Goal: Task Accomplishment & Management: Manage account settings

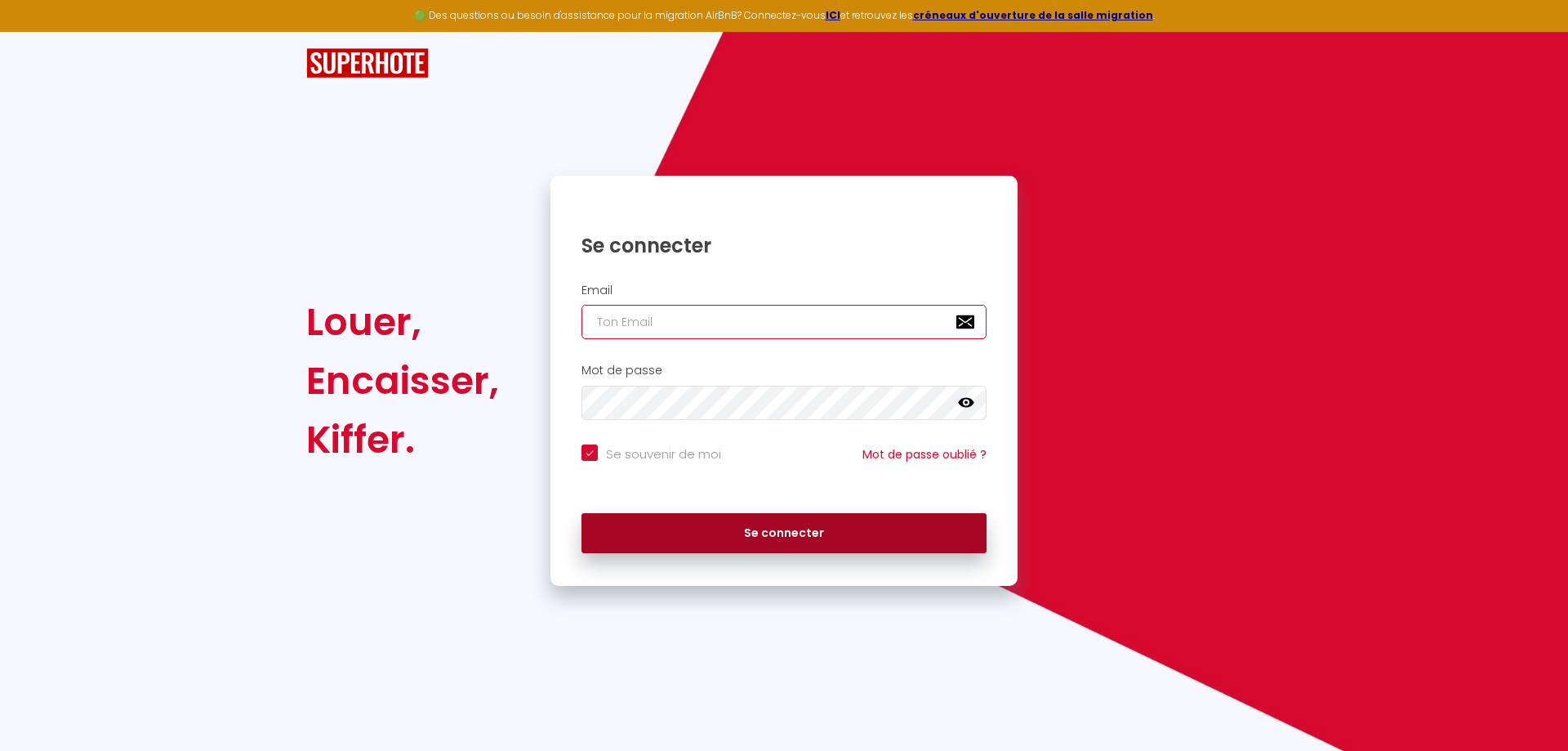
type input "[PERSON_NAME][EMAIL_ADDRESS][DOMAIN_NAME]"
click at [772, 536] on button "Se connecter" at bounding box center [784, 533] width 406 height 41
checkbox input "true"
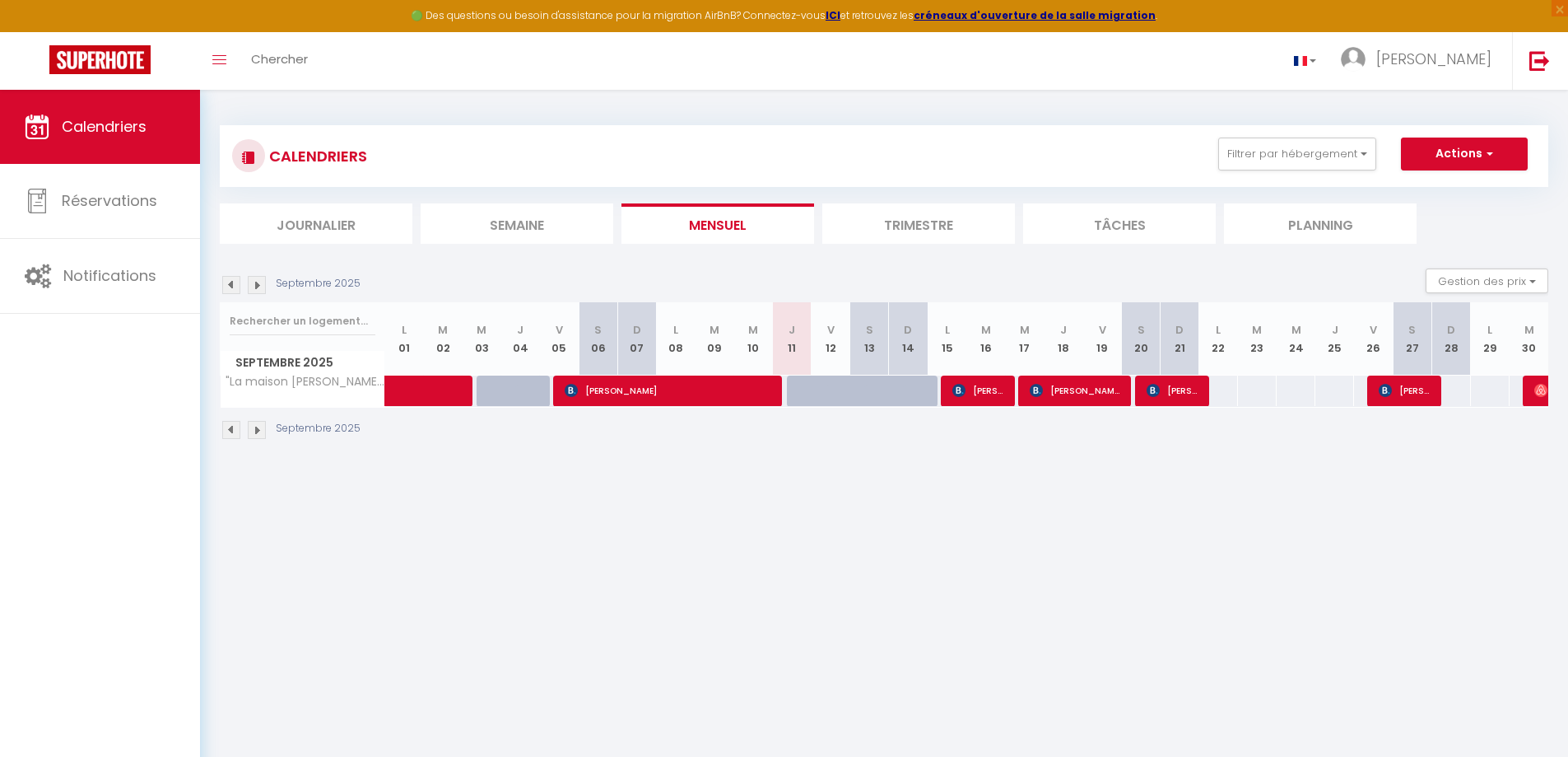
click at [228, 429] on img at bounding box center [231, 429] width 18 height 18
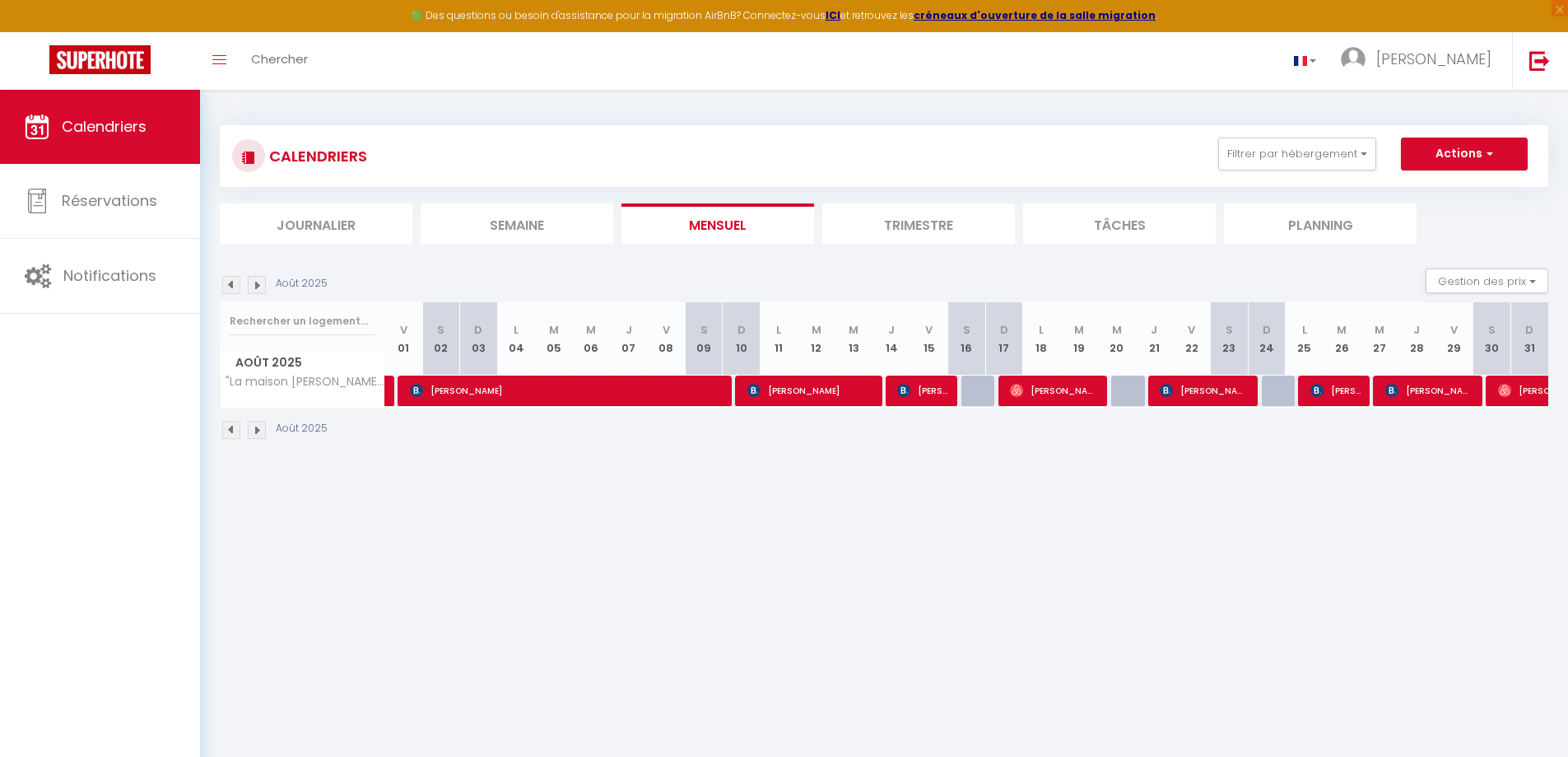
click at [228, 429] on img at bounding box center [231, 429] width 18 height 18
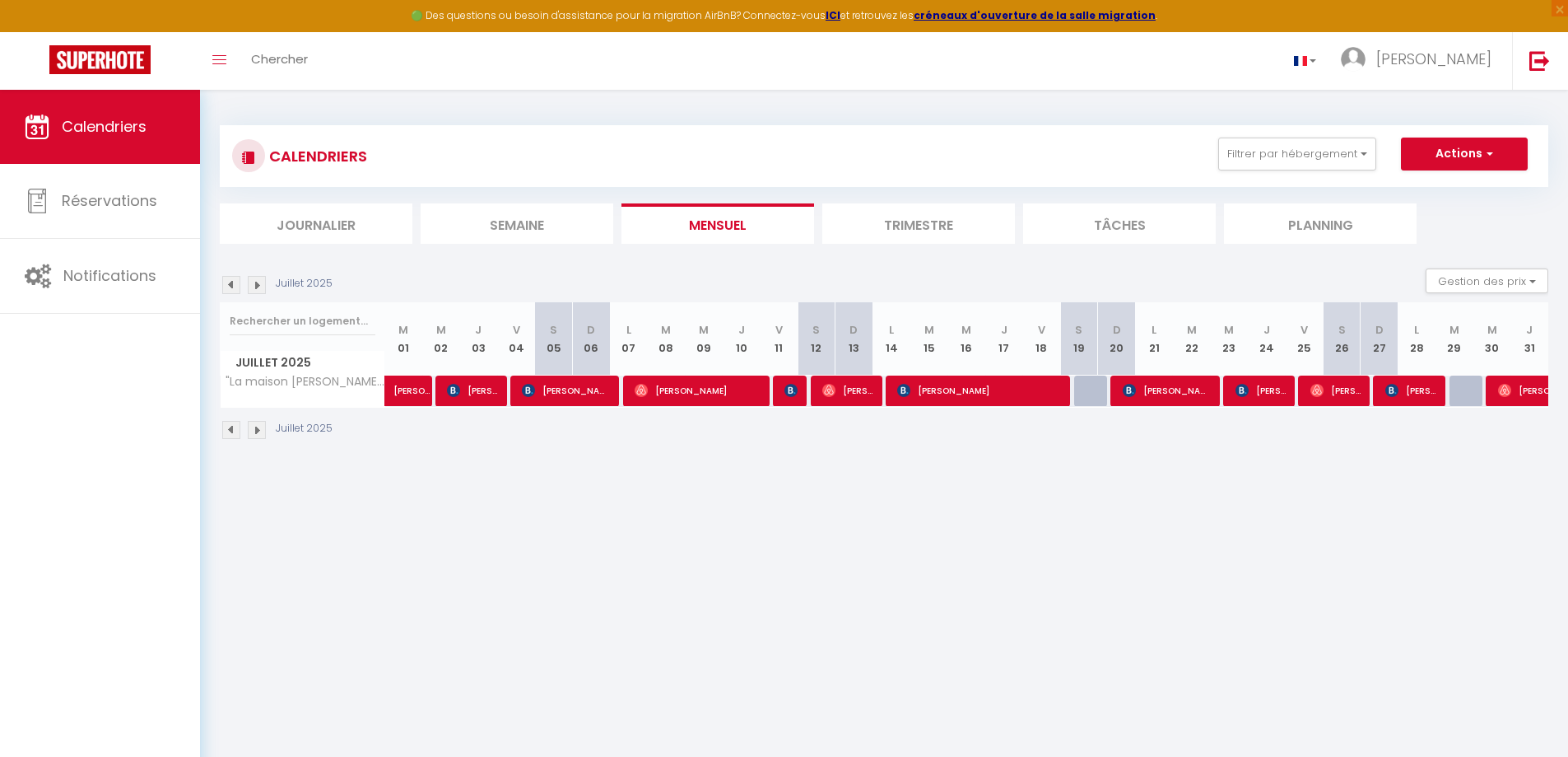
click at [228, 429] on img at bounding box center [231, 429] width 18 height 18
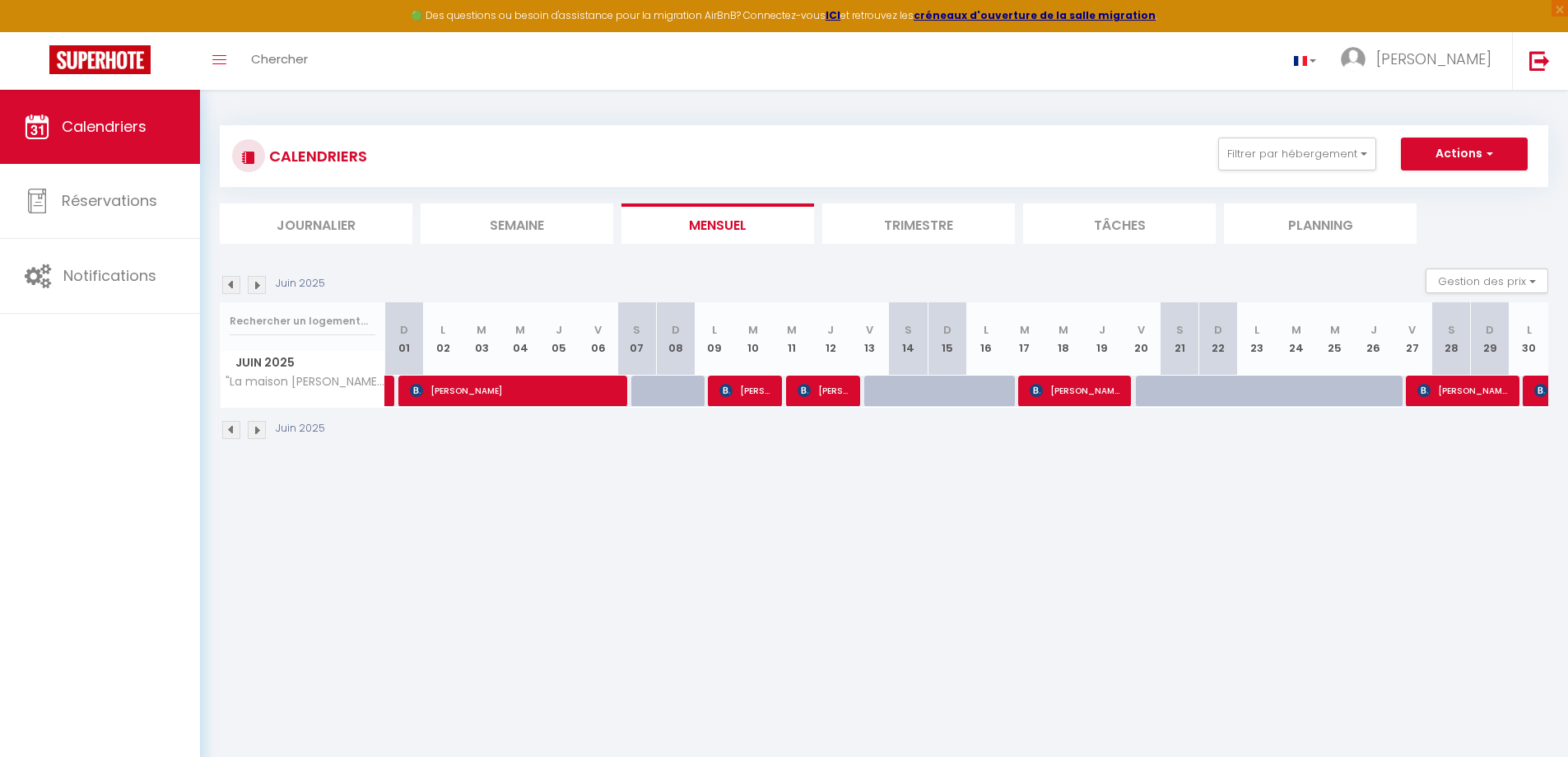
click at [260, 428] on img at bounding box center [257, 429] width 18 height 18
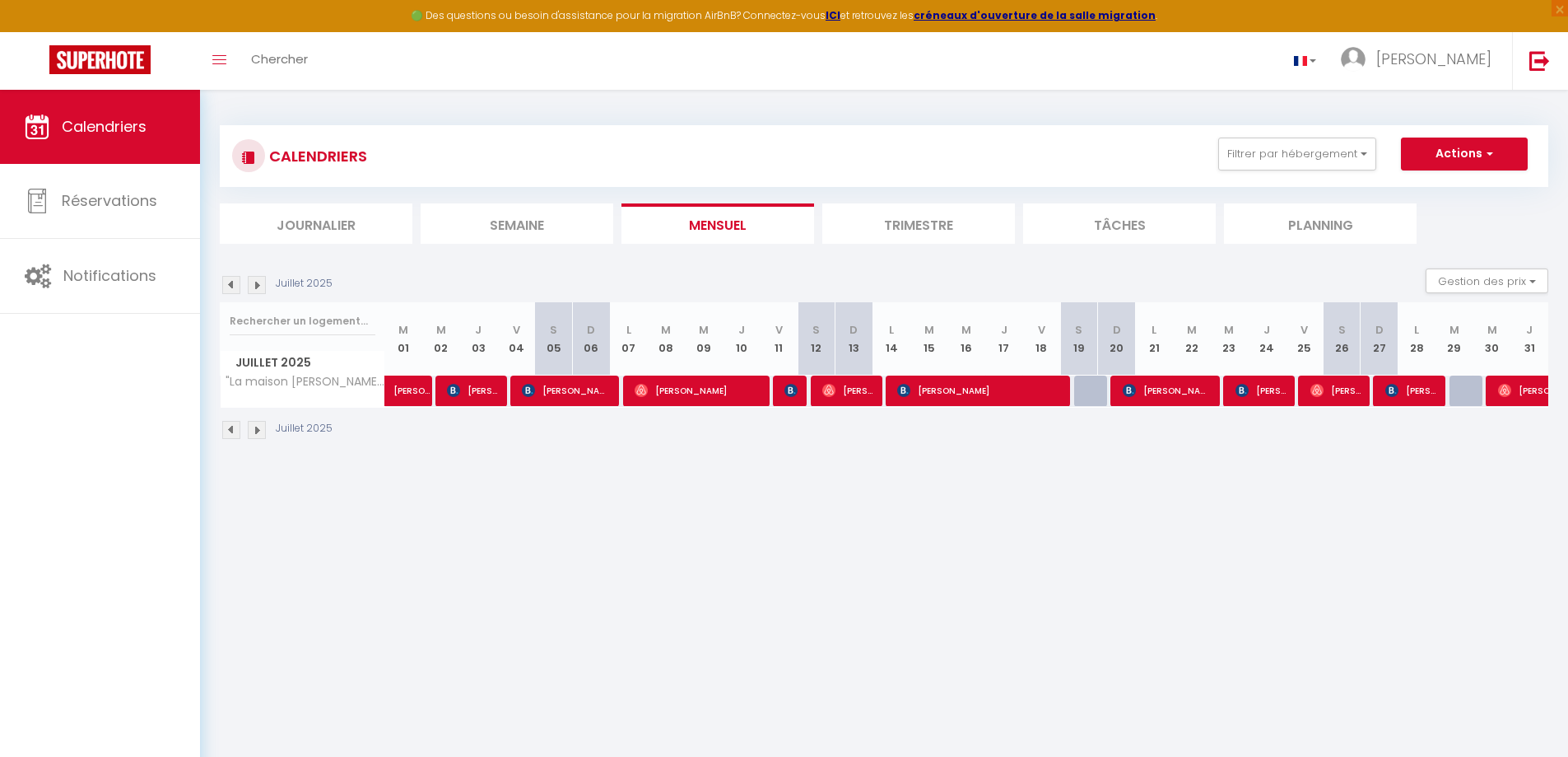
click at [260, 428] on img at bounding box center [257, 429] width 18 height 18
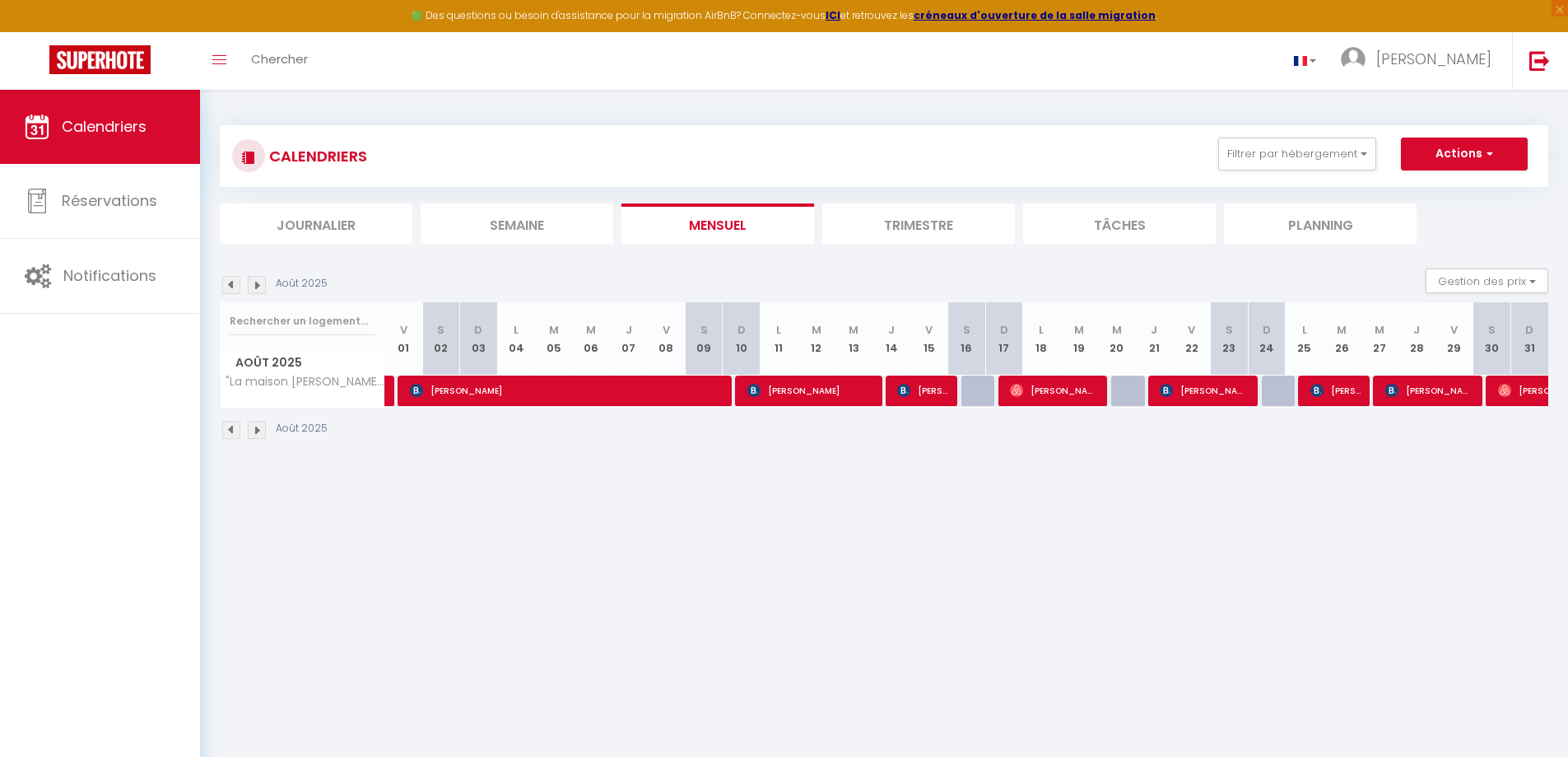
click at [260, 428] on img at bounding box center [257, 429] width 18 height 18
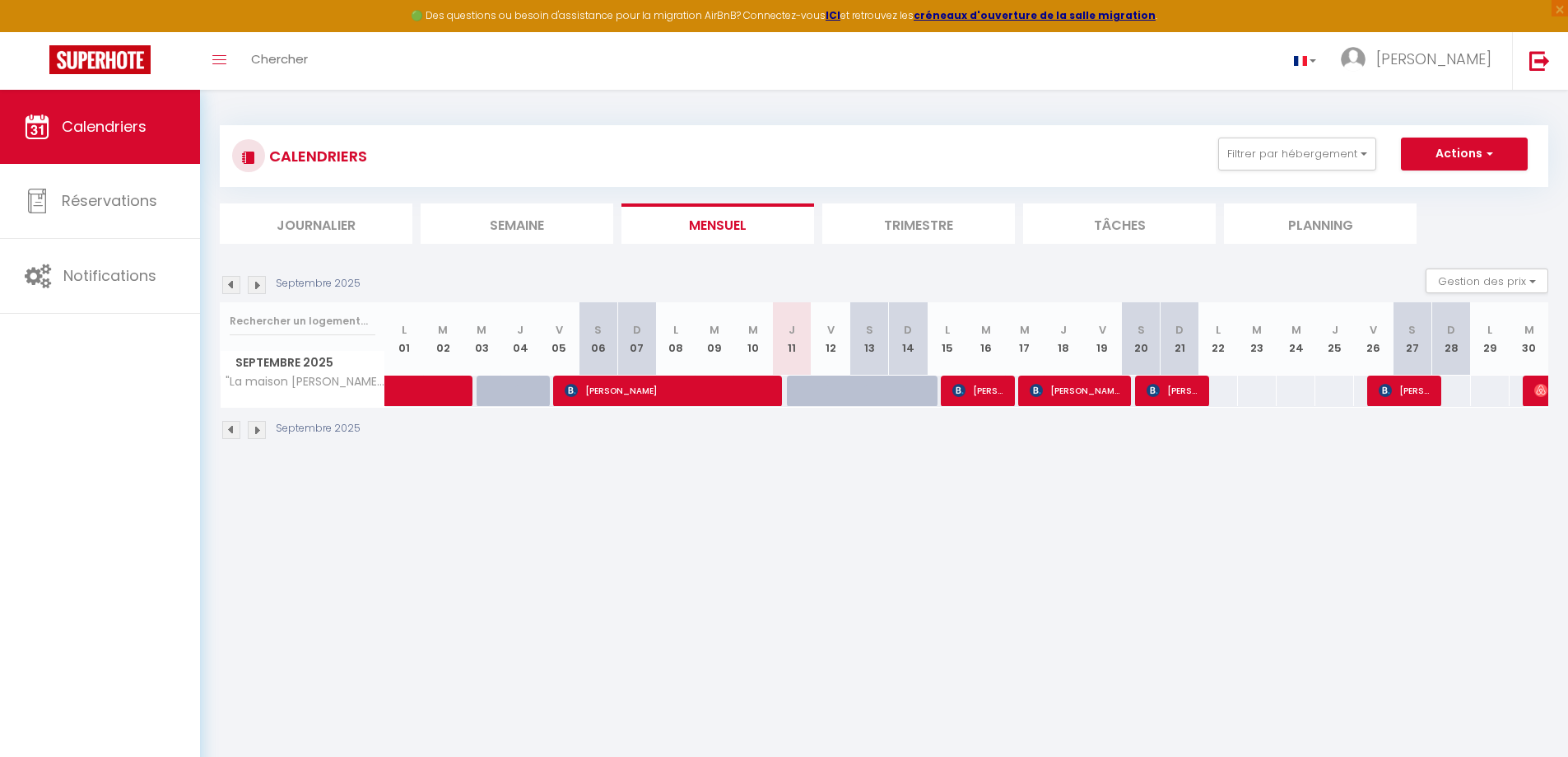
click at [260, 428] on img at bounding box center [257, 429] width 18 height 18
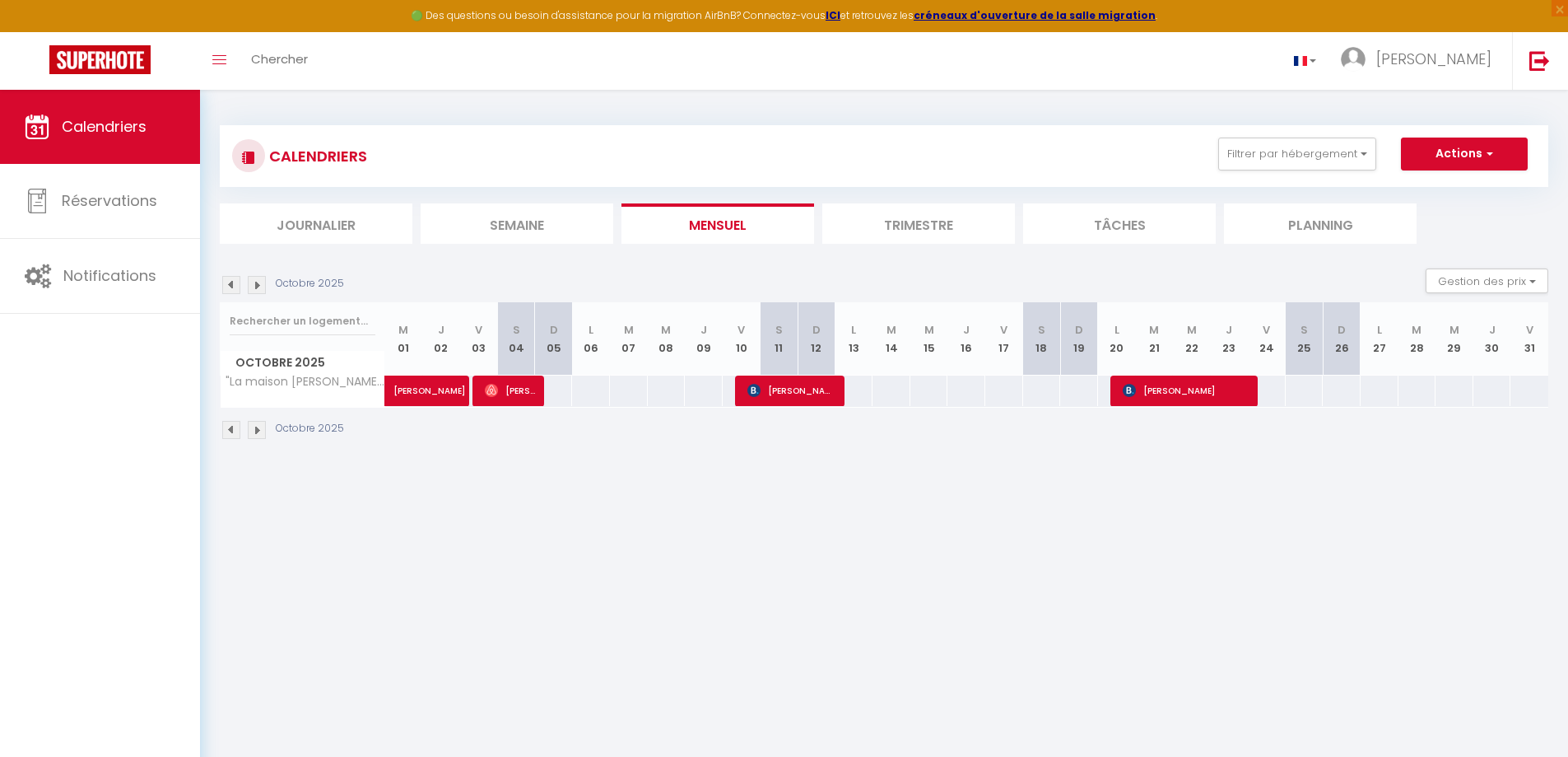
click at [257, 429] on img at bounding box center [257, 429] width 18 height 18
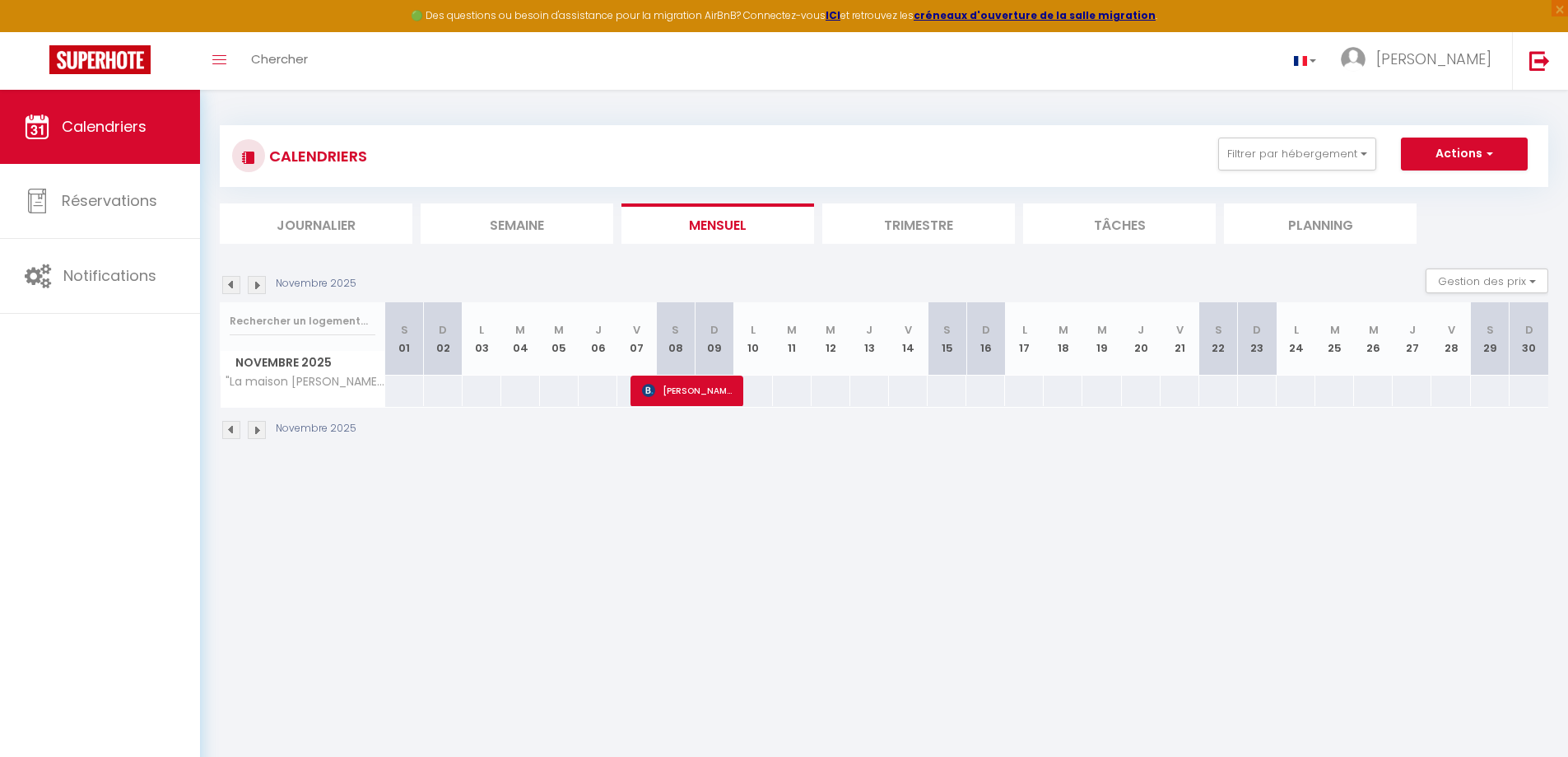
click at [257, 429] on img at bounding box center [257, 429] width 18 height 18
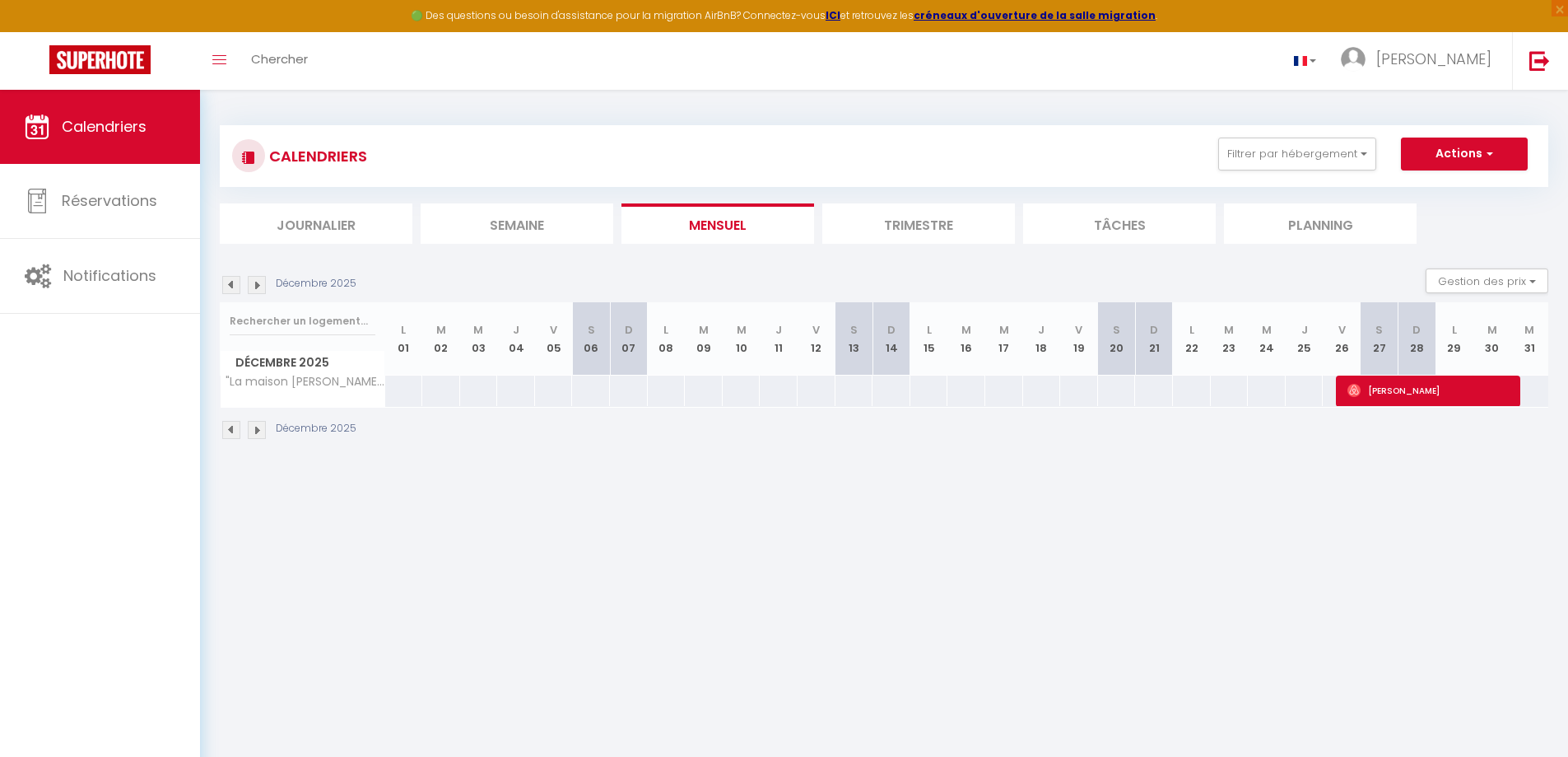
click at [234, 428] on img at bounding box center [231, 429] width 18 height 18
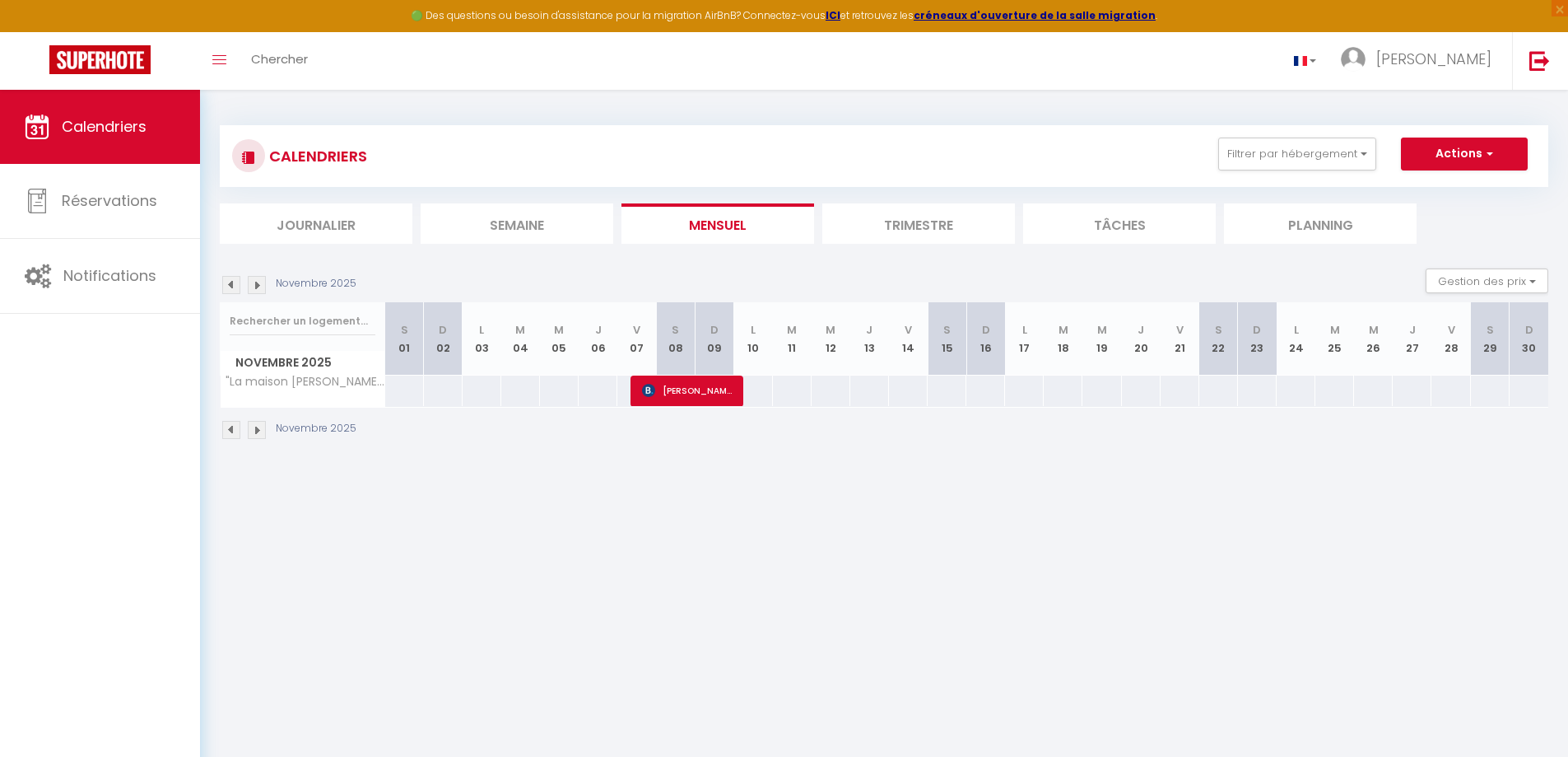
click at [234, 427] on img at bounding box center [231, 429] width 18 height 18
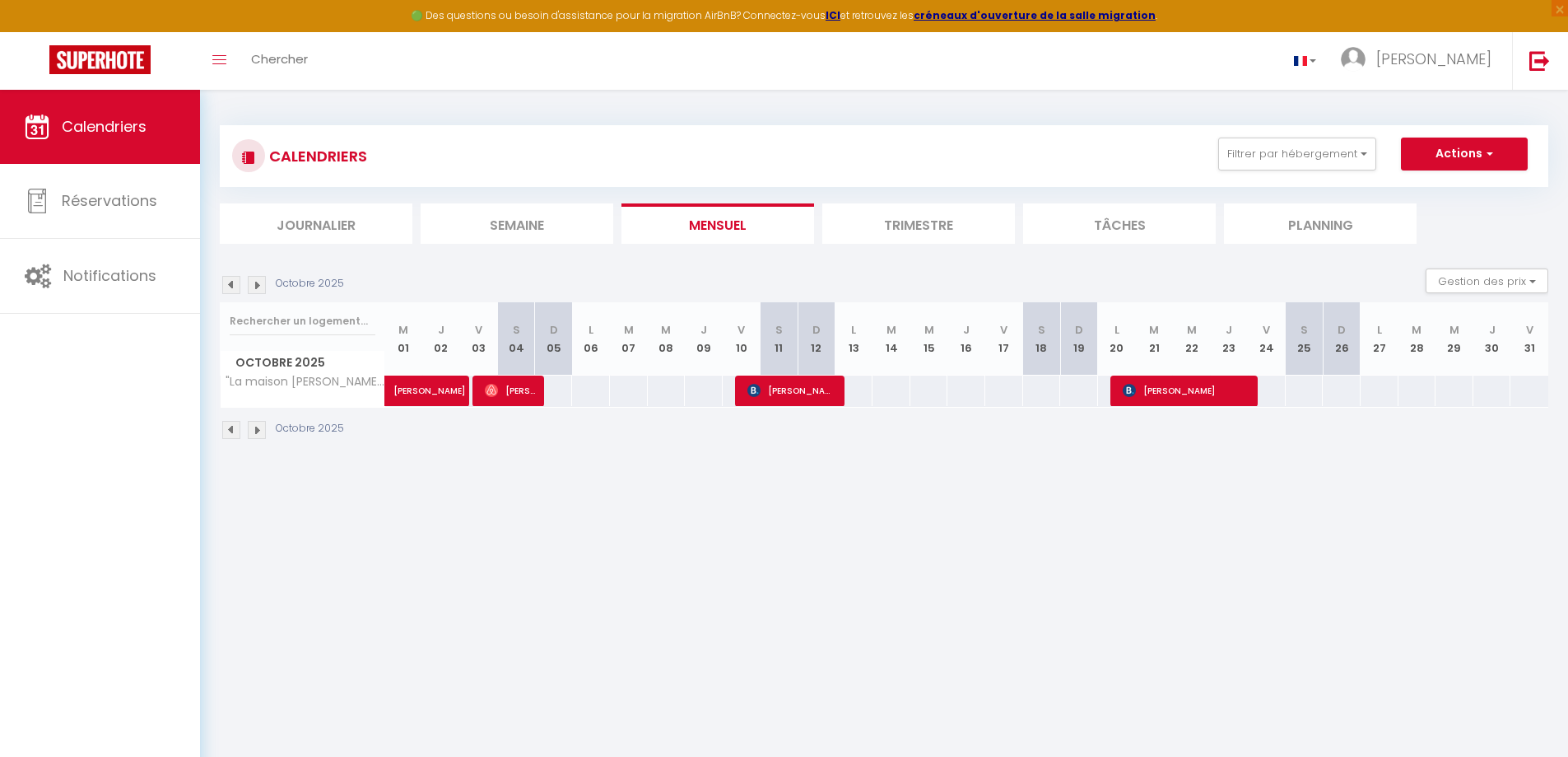
click at [228, 429] on img at bounding box center [231, 429] width 18 height 18
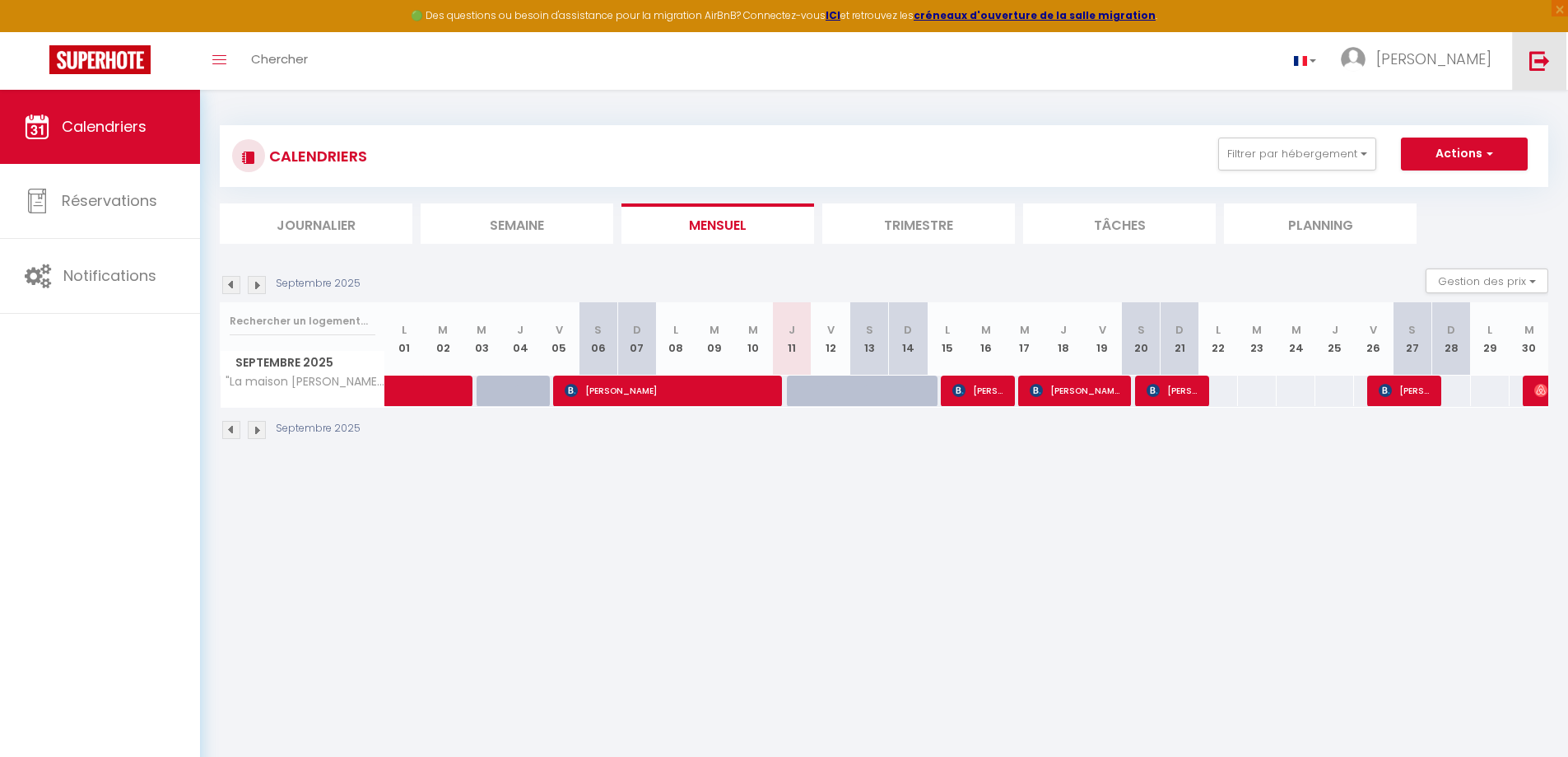
click at [1538, 62] on img at bounding box center [1538, 60] width 20 height 20
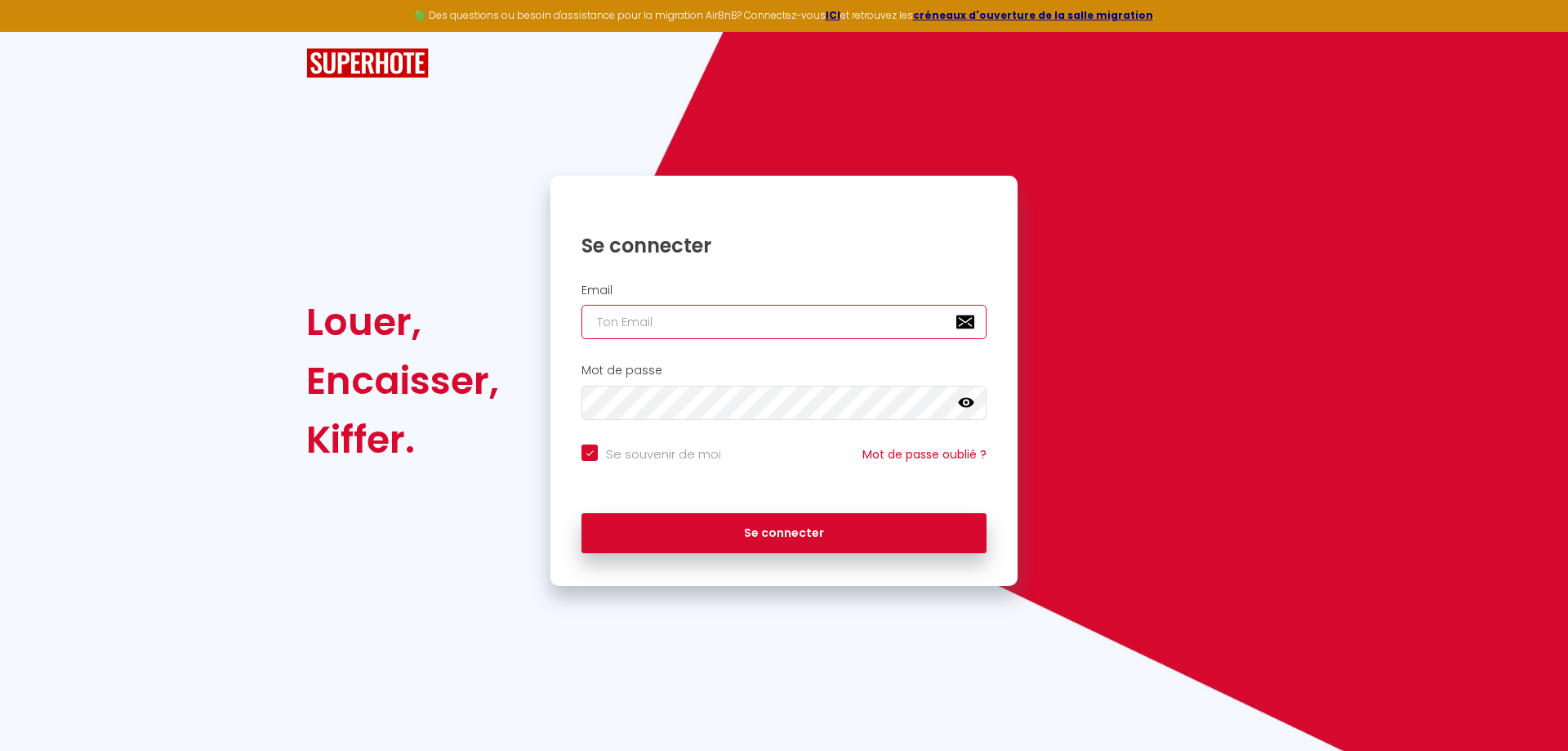
type input "[PERSON_NAME][EMAIL_ADDRESS][DOMAIN_NAME]"
checkbox input "true"
